Goal: Find contact information: Find contact information

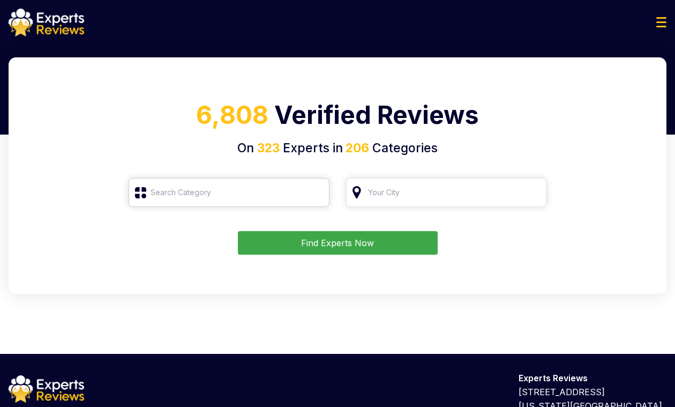
click at [207, 199] on input "search" at bounding box center [229, 192] width 201 height 29
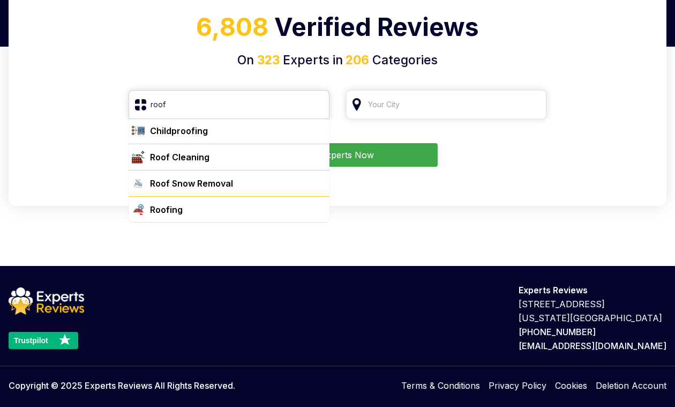
scroll to position [89, 0]
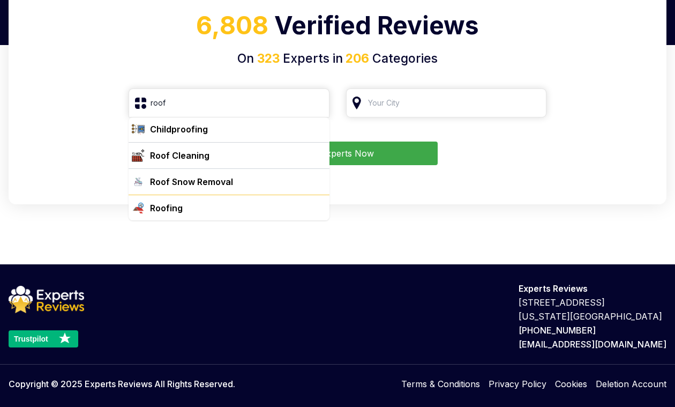
click at [207, 208] on div "Roofing" at bounding box center [236, 207] width 180 height 13
type input "Roofing"
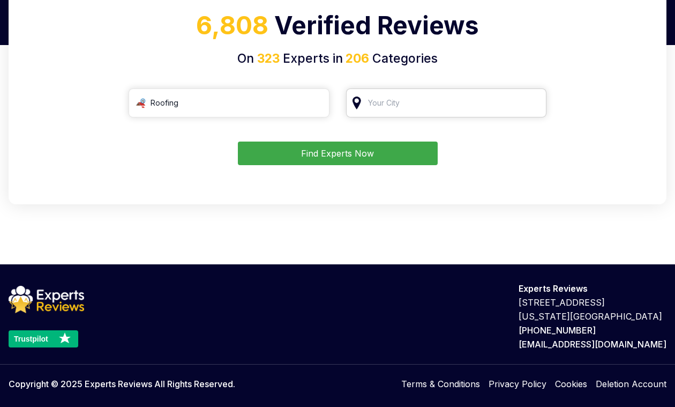
click at [386, 110] on input "search" at bounding box center [446, 102] width 201 height 29
type input "t"
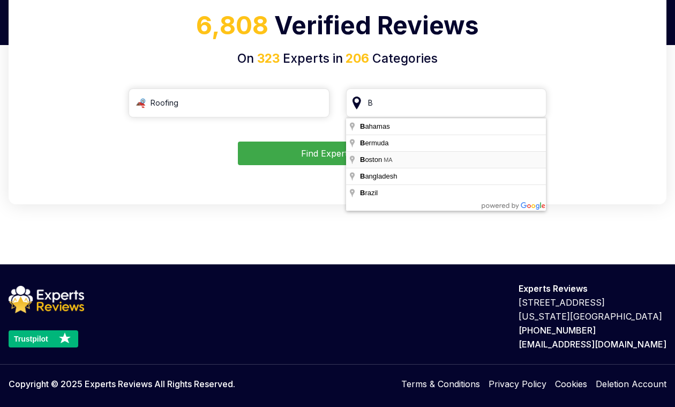
type input "Boston, MA"
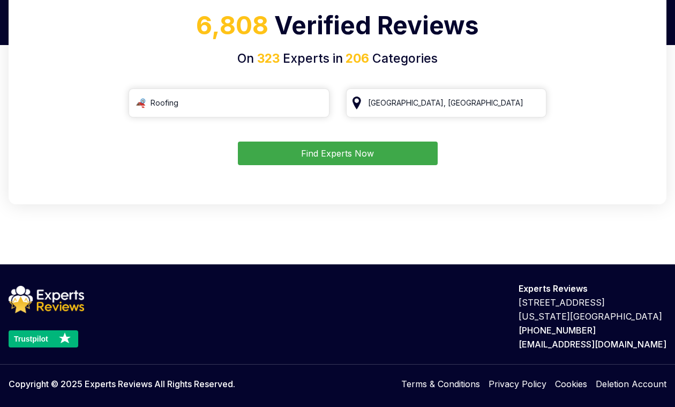
click at [377, 155] on button "Find Experts Now" at bounding box center [338, 153] width 200 height 24
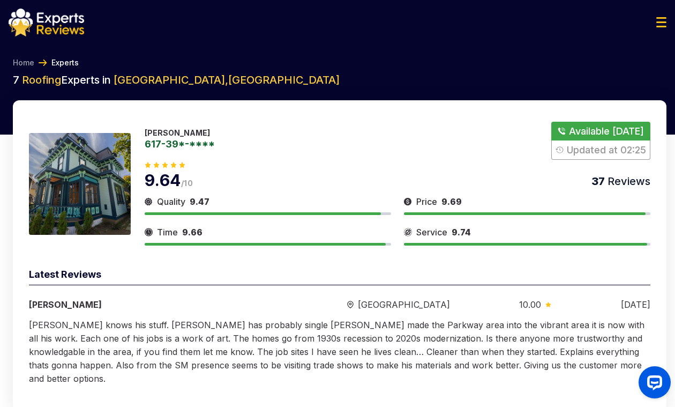
click at [584, 135] on button "Show Number" at bounding box center [600, 141] width 99 height 38
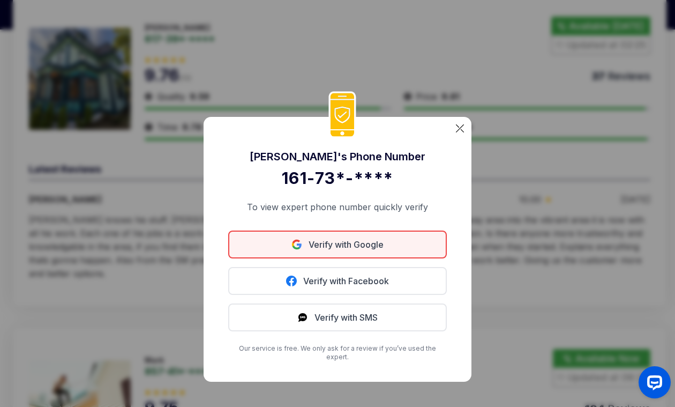
click at [327, 248] on link "Verify with Google" at bounding box center [337, 244] width 219 height 28
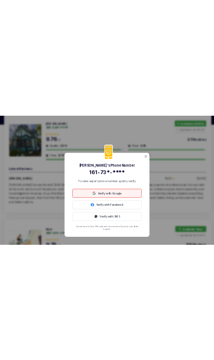
scroll to position [106, 0]
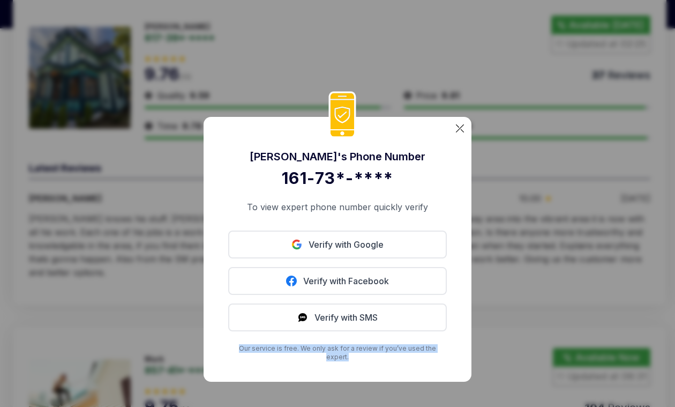
drag, startPoint x: 446, startPoint y: 353, endPoint x: 221, endPoint y: 357, distance: 225.1
click at [221, 357] on div "Donald 's Phone Number 161-73*-**** To view expert phone number quickly verify …" at bounding box center [338, 249] width 268 height 265
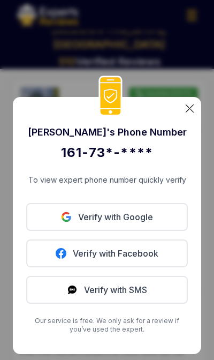
scroll to position [0, 0]
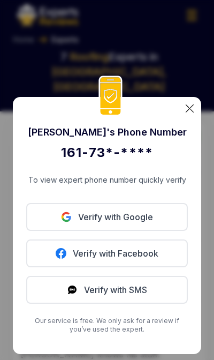
click at [190, 110] on img at bounding box center [190, 108] width 8 height 8
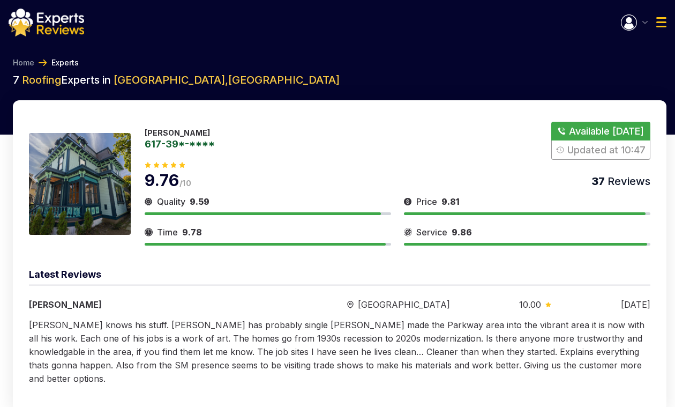
click at [643, 24] on img "button" at bounding box center [645, 22] width 5 height 3
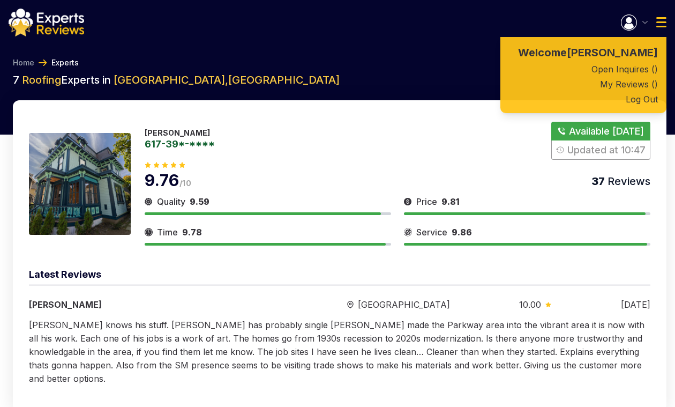
click at [195, 146] on link "617-39*-****" at bounding box center [180, 144] width 70 height 10
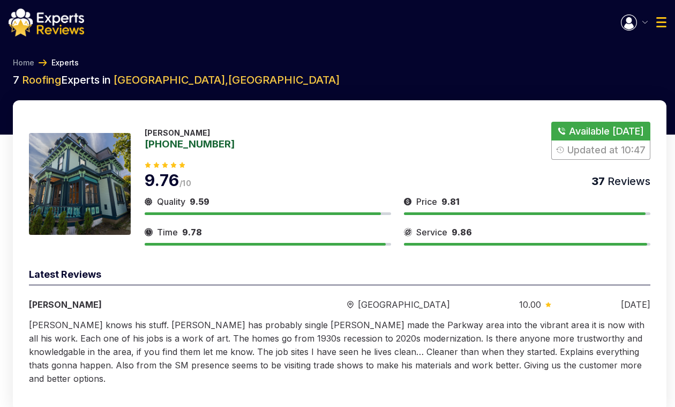
click at [195, 146] on link "617-390-5434" at bounding box center [190, 144] width 90 height 10
click at [195, 146] on link "617-39*-****" at bounding box center [180, 144] width 70 height 10
click at [182, 146] on link "617-390-5434" at bounding box center [190, 144] width 90 height 10
click at [198, 142] on link "617-39*-****" at bounding box center [180, 144] width 70 height 10
click at [617, 130] on button "Show Number" at bounding box center [600, 141] width 99 height 38
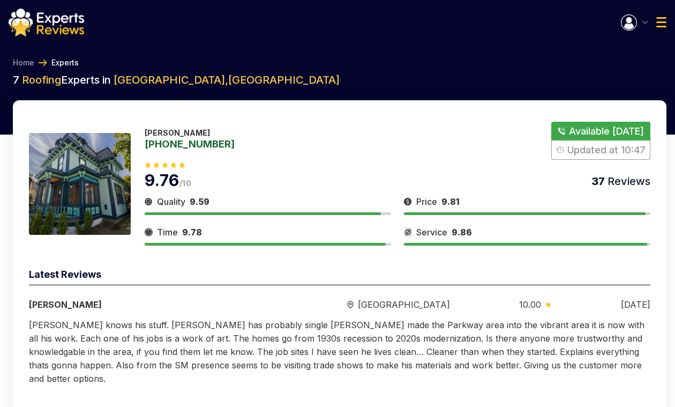
click at [600, 150] on button "Show Number" at bounding box center [600, 141] width 99 height 38
click at [592, 138] on button "Show Number" at bounding box center [600, 141] width 99 height 38
click at [593, 129] on button "Show Number" at bounding box center [600, 141] width 99 height 38
click at [601, 154] on button "Show Number" at bounding box center [600, 141] width 99 height 38
click at [623, 230] on div "Service 9.86" at bounding box center [527, 232] width 247 height 13
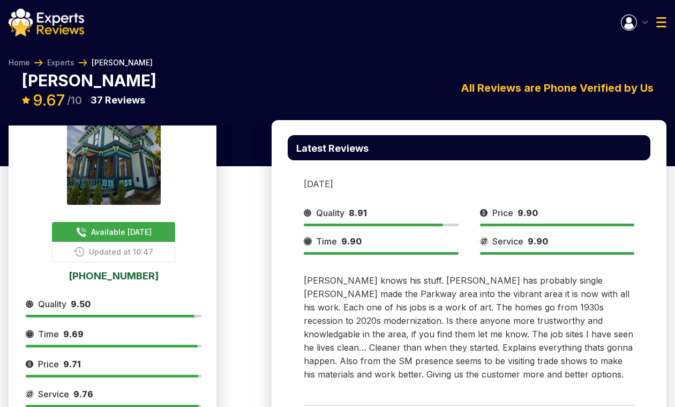
scroll to position [18, 0]
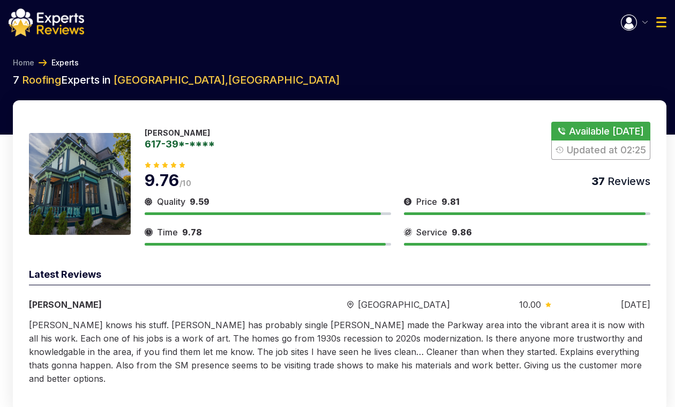
click at [587, 132] on button "Show Number" at bounding box center [600, 141] width 99 height 38
click at [623, 31] on div "Welcome Roman Kartvelishvili Open Inquires ( ) My Reviews ( ) Log Out" at bounding box center [337, 23] width 675 height 28
click at [627, 25] on img "button" at bounding box center [629, 22] width 16 height 16
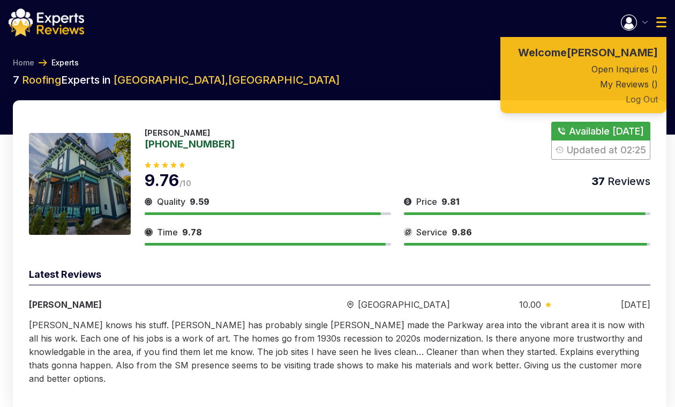
click at [640, 107] on button "Log Out" at bounding box center [584, 99] width 166 height 15
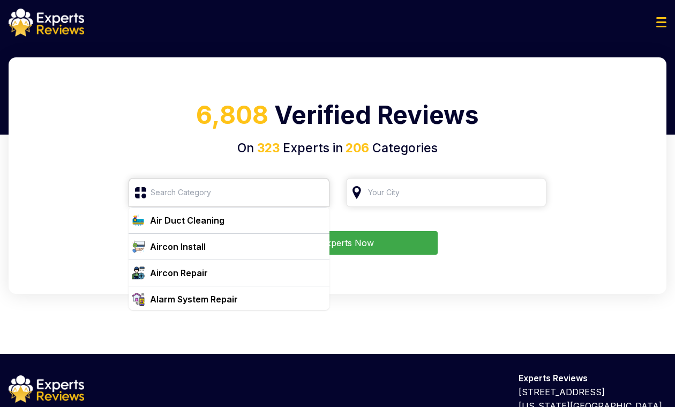
click at [230, 189] on input "search" at bounding box center [229, 192] width 201 height 29
type input "к"
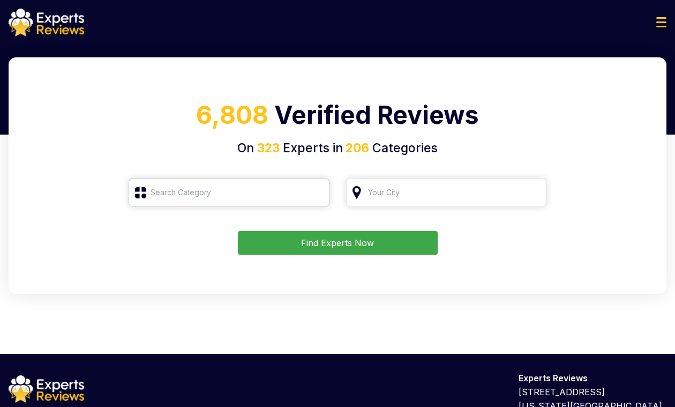
type input "к"
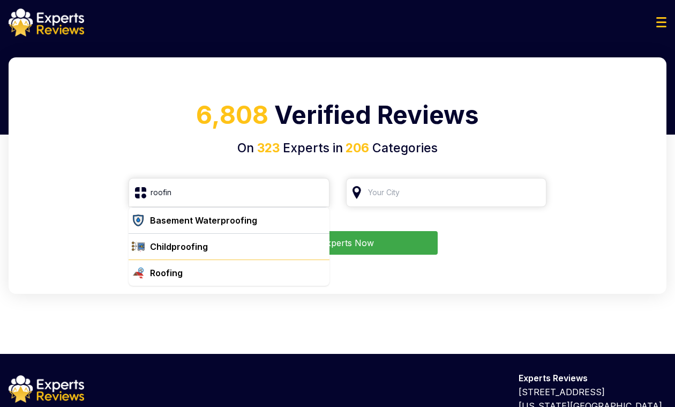
click at [198, 276] on div "Roofing" at bounding box center [236, 272] width 180 height 13
type input "Roofing"
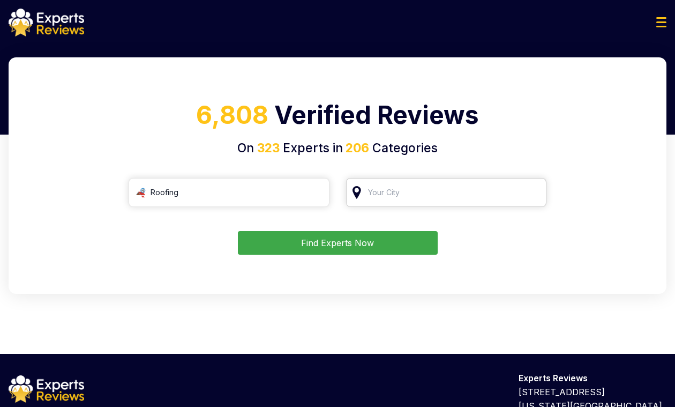
click at [392, 196] on input "search" at bounding box center [446, 192] width 201 height 29
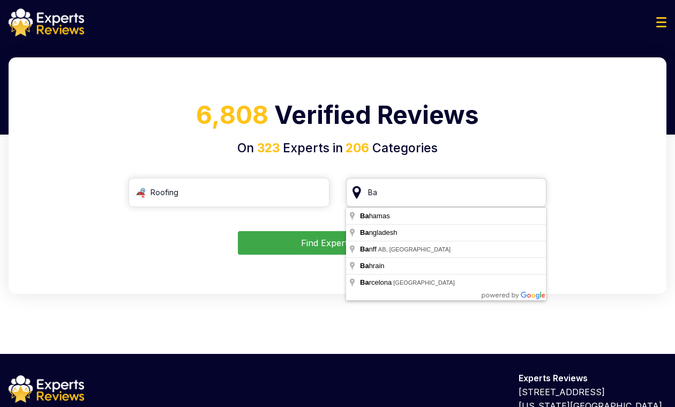
type input "B"
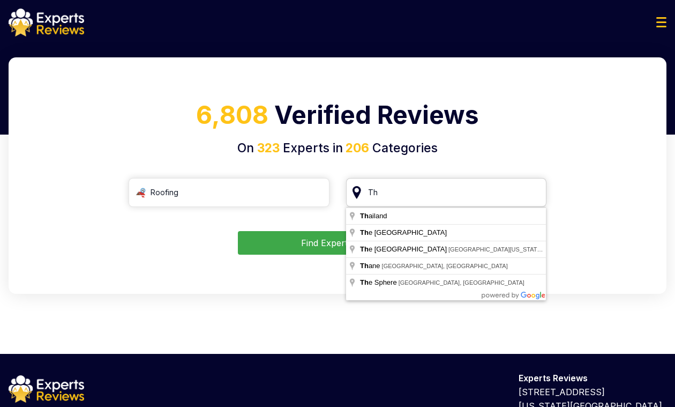
type input "T"
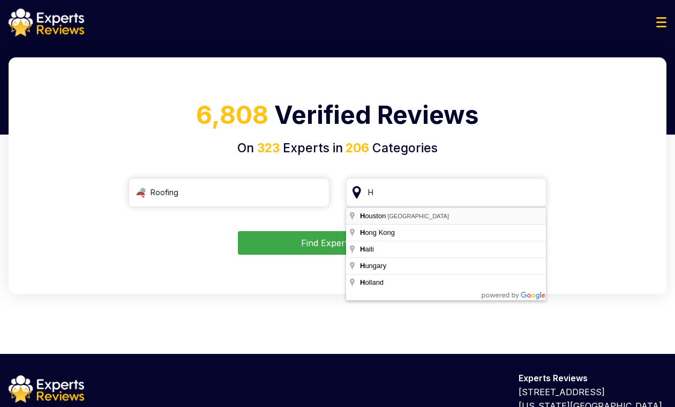
type input "Houston, TX"
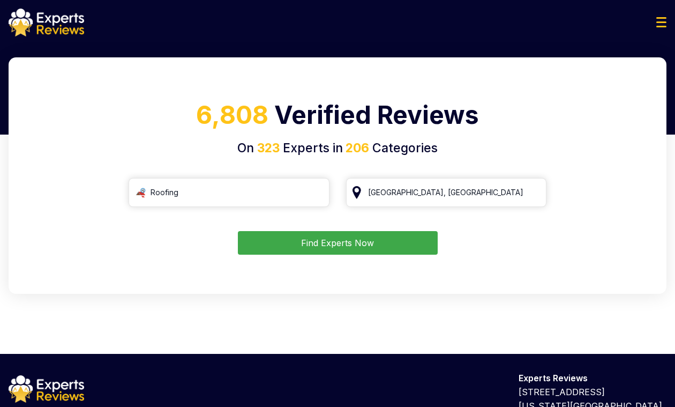
click at [378, 242] on button "Find Experts Now" at bounding box center [338, 243] width 200 height 24
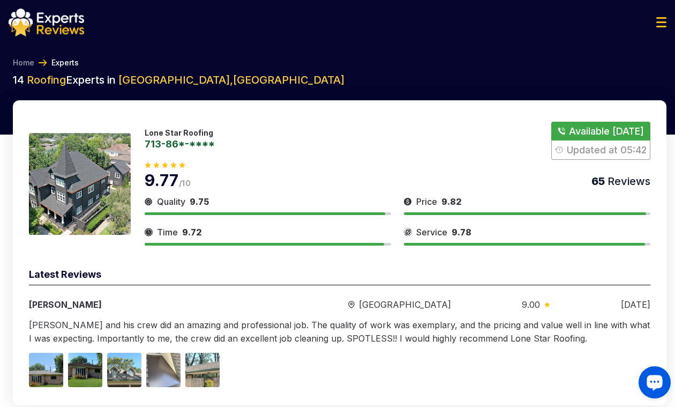
click at [649, 386] on div "Launch OpenWidget widget" at bounding box center [655, 381] width 18 height 18
